Goal: Information Seeking & Learning: Learn about a topic

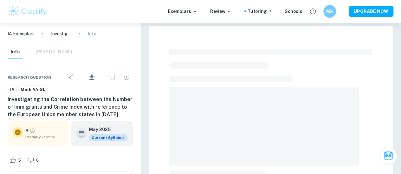
checkbox input "true"
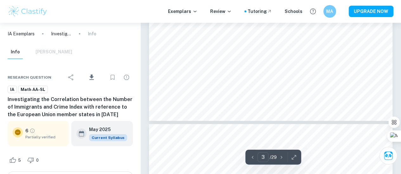
scroll to position [1024, 0]
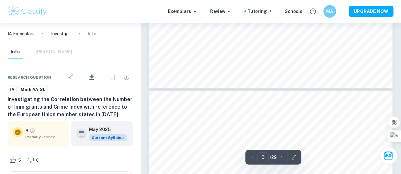
type input "4"
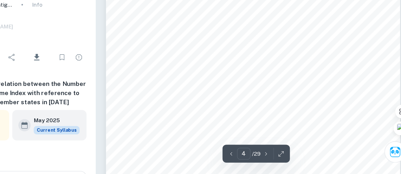
scroll to position [1202, 0]
